Goal: Task Accomplishment & Management: Manage account settings

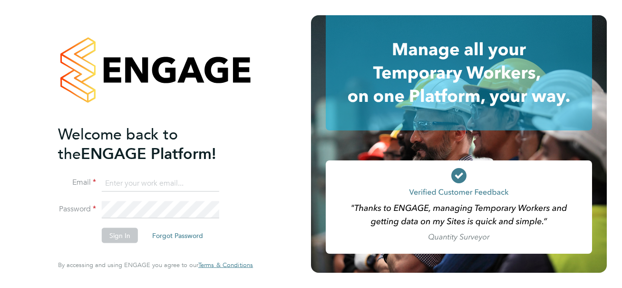
type input "evelyn.chronicle@ncclondon.ac.uk"
click at [76, 244] on li "Sign In Forgot Password" at bounding box center [150, 240] width 185 height 25
click at [121, 232] on button "Sign In" at bounding box center [120, 235] width 36 height 15
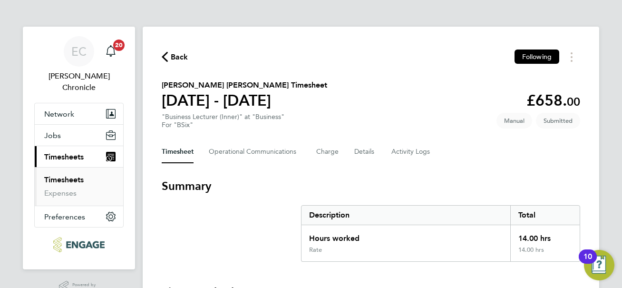
drag, startPoint x: 604, startPoint y: 79, endPoint x: 605, endPoint y: 103, distance: 23.8
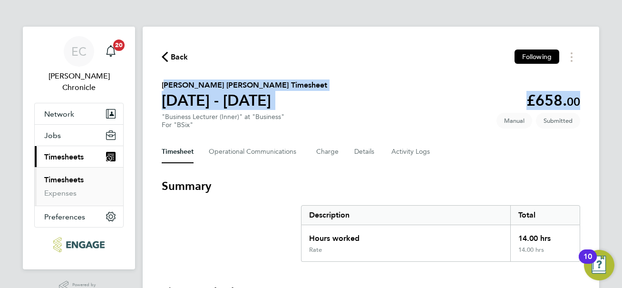
drag, startPoint x: 609, startPoint y: 50, endPoint x: 610, endPoint y: 77, distance: 26.6
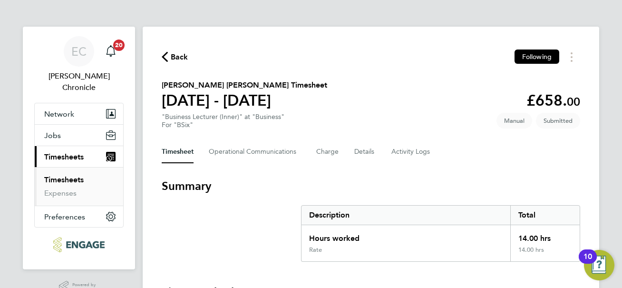
click at [450, 199] on section "Summary Description Total Hours worked 14.00 hrs Rate 14.00 hrs" at bounding box center [371, 219] width 419 height 83
drag, startPoint x: 571, startPoint y: 170, endPoint x: 565, endPoint y: 166, distance: 7.3
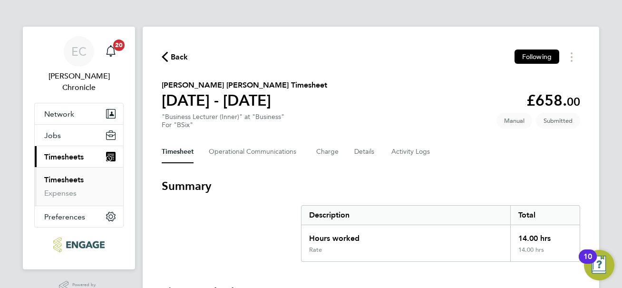
click at [561, 159] on div "Timesheet Operational Communications Charge Details Activity Logs" at bounding box center [371, 151] width 419 height 23
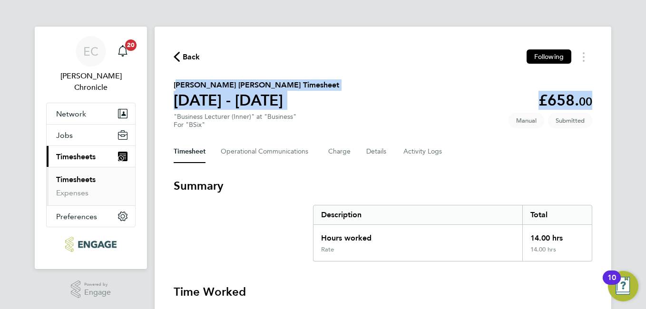
drag, startPoint x: 632, startPoint y: 47, endPoint x: 630, endPoint y: 78, distance: 32.0
click at [622, 78] on div "EC [PERSON_NAME] Chronicle Notifications 20 Applications: Network Sites Workers…" at bounding box center [323, 295] width 646 height 591
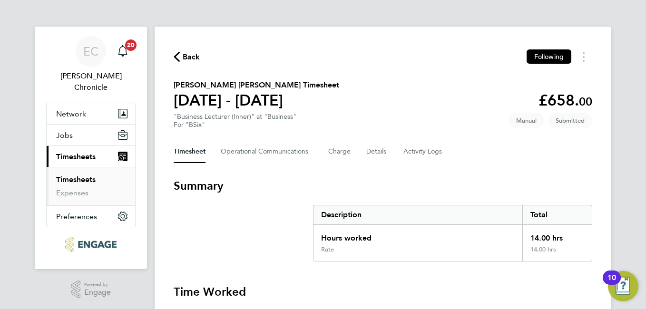
click at [508, 151] on div "Timesheet Operational Communications Charge Details Activity Logs" at bounding box center [383, 151] width 419 height 23
click at [514, 162] on div "Timesheet Operational Communications Charge Details Activity Logs" at bounding box center [383, 151] width 419 height 23
click at [514, 195] on section "Summary Description Total Hours worked 14.00 hrs Rate 14.00 hrs" at bounding box center [383, 219] width 419 height 83
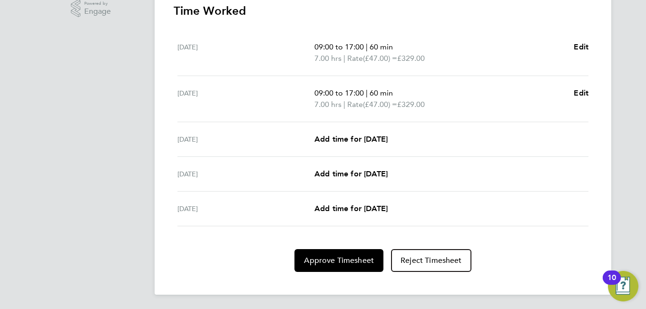
scroll to position [282, 0]
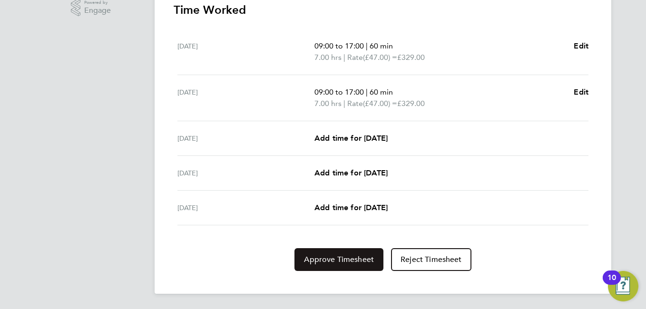
click at [332, 256] on span "Approve Timesheet" at bounding box center [339, 260] width 70 height 10
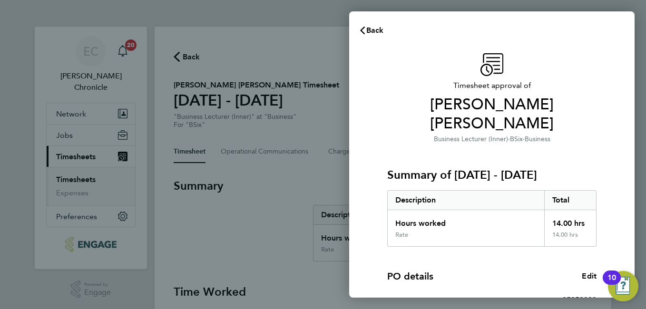
click at [486, 287] on div "PO number 05950398" at bounding box center [491, 300] width 209 height 27
click at [512, 270] on div "PO details Edit" at bounding box center [491, 276] width 209 height 13
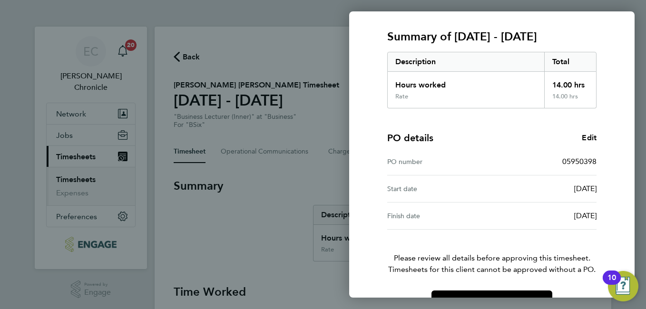
scroll to position [146, 0]
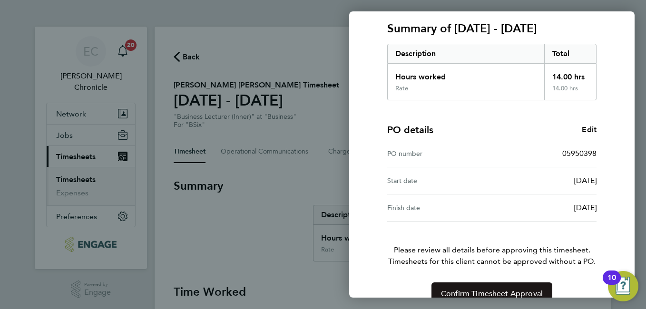
click at [502, 287] on span "Confirm Timesheet Approval" at bounding box center [492, 294] width 102 height 10
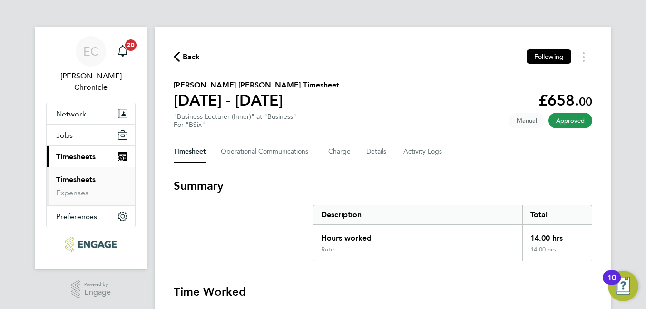
click at [239, 82] on h2 "[PERSON_NAME] [PERSON_NAME] Timesheet" at bounding box center [256, 84] width 165 height 11
